Goal: Find specific page/section

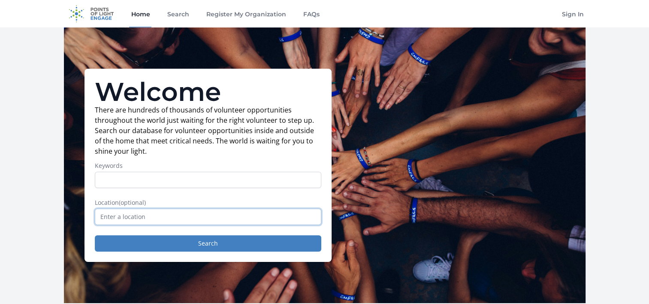
click at [159, 215] on input "text" at bounding box center [208, 216] width 226 height 16
type input "Littleton, CO, USA"
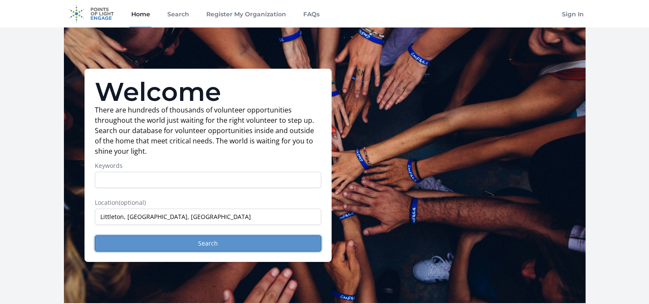
click at [197, 244] on button "Search" at bounding box center [208, 243] width 226 height 16
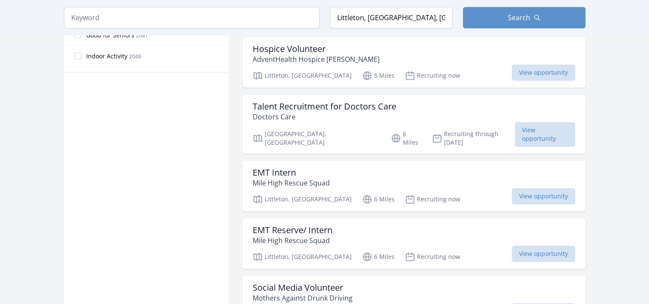
scroll to position [558, 0]
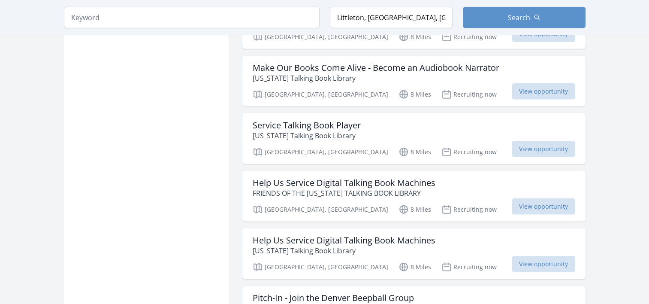
scroll to position [2052, 0]
